Goal: Task Accomplishment & Management: Manage account settings

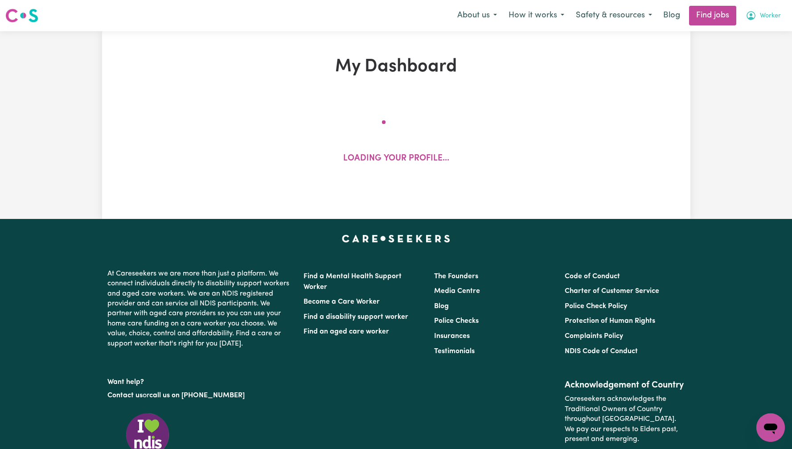
click at [762, 12] on span "Worker" at bounding box center [770, 16] width 21 height 10
click at [751, 27] on link "My Account" at bounding box center [751, 34] width 70 height 17
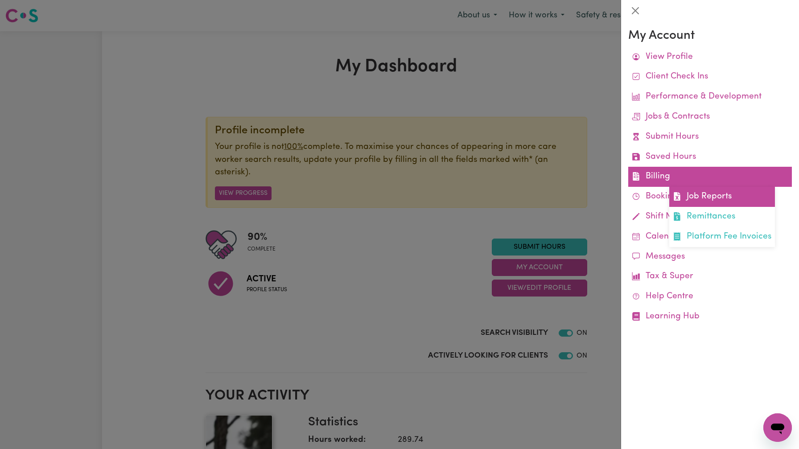
click at [723, 192] on link "Job Reports" at bounding box center [722, 197] width 106 height 20
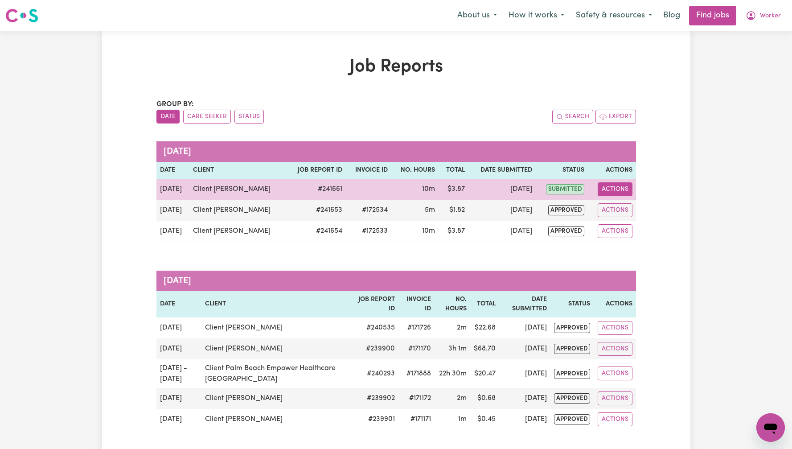
click at [618, 187] on button "Actions" at bounding box center [615, 189] width 35 height 14
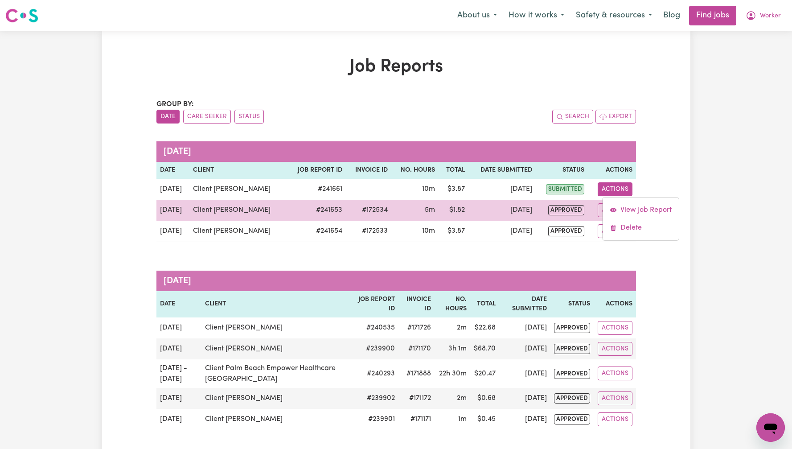
click at [573, 209] on span "approved" at bounding box center [566, 210] width 36 height 10
click at [614, 209] on button "Actions" at bounding box center [615, 210] width 35 height 14
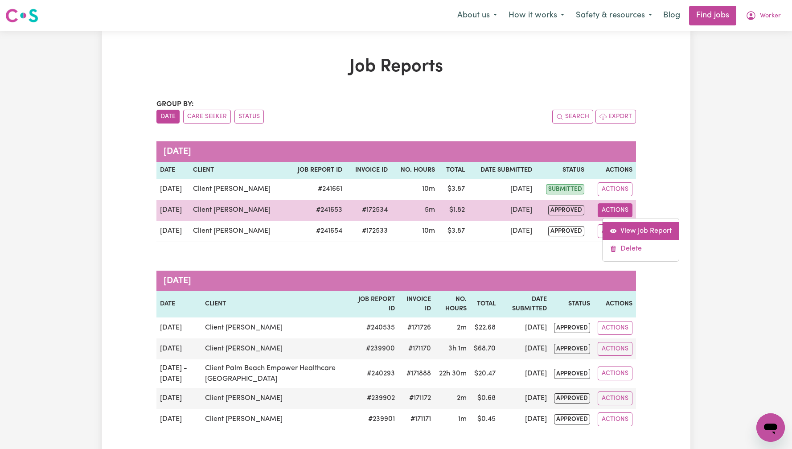
click at [624, 236] on link "View Job Report" at bounding box center [641, 231] width 76 height 18
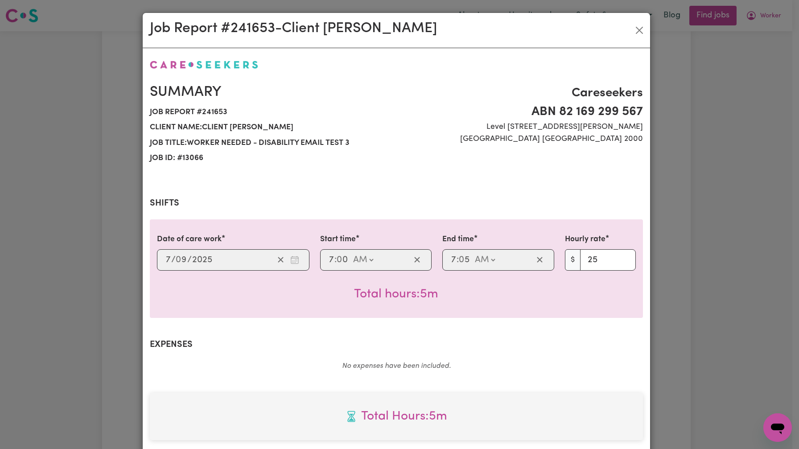
select select "25-Weekday"
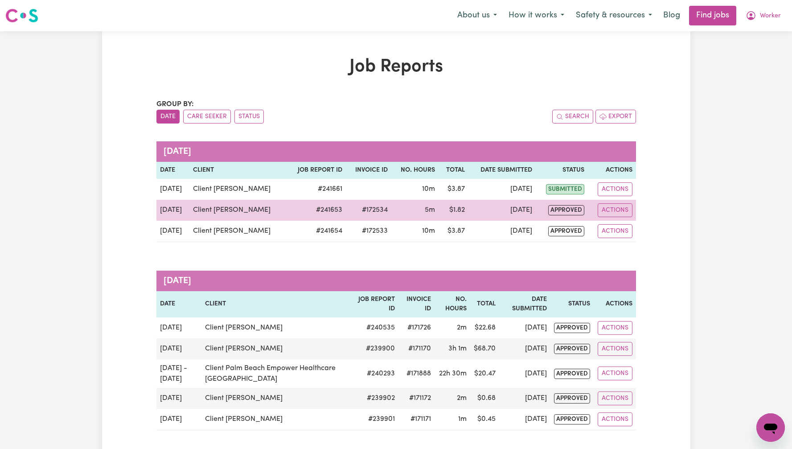
click at [354, 210] on td "#172534" at bounding box center [368, 210] width 45 height 21
copy td "172534"
